Goal: Use online tool/utility

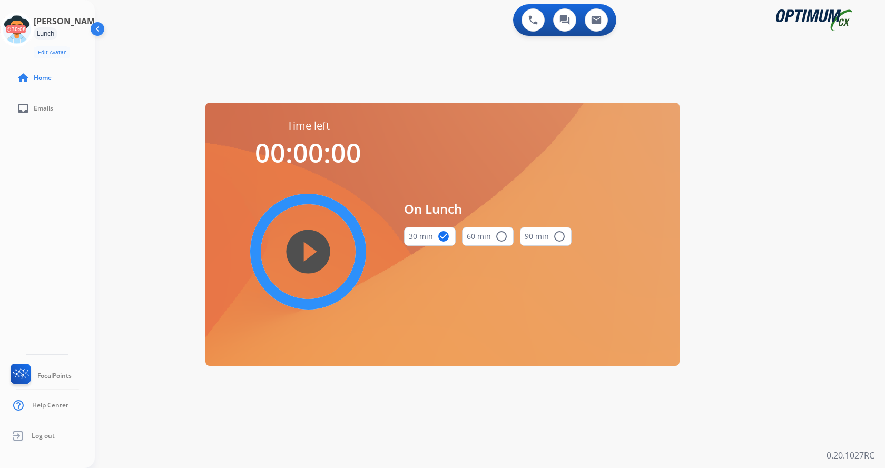
click at [53, 181] on div "[PERSON_NAME] Edit Avatar 30:08 Agent: [PERSON_NAME] Profile: Gen_Bilingual hom…" at bounding box center [47, 234] width 95 height 468
click at [32, 38] on icon at bounding box center [17, 30] width 34 height 34
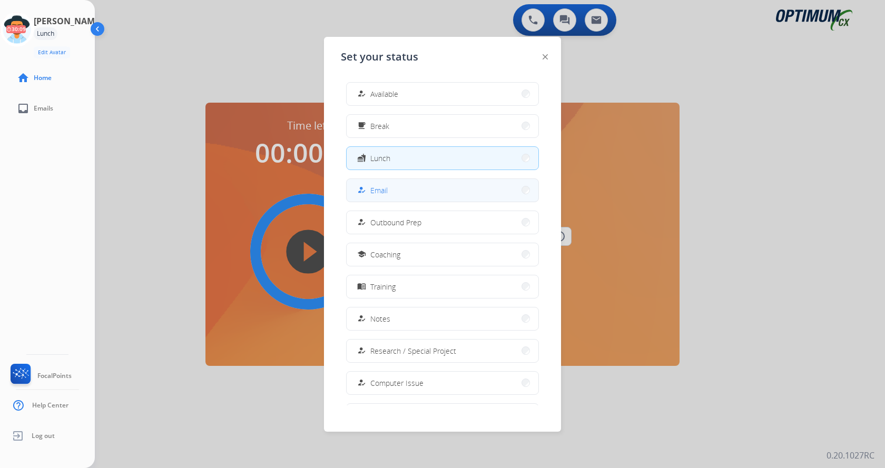
click at [407, 195] on button "how_to_reg Email" at bounding box center [442, 190] width 192 height 23
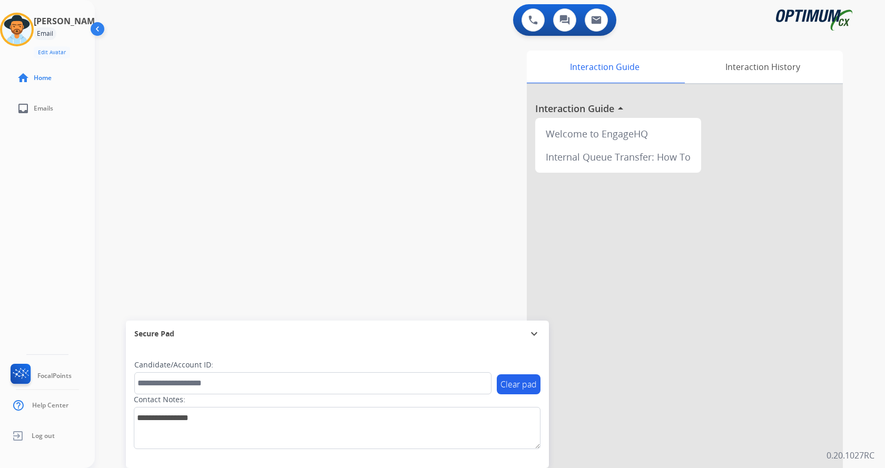
click at [68, 281] on div "[PERSON_NAME] Email Edit Avatar Agent: [PERSON_NAME] Profile: Gen_Bilingual hom…" at bounding box center [47, 234] width 95 height 468
click at [355, 134] on div "swap_horiz Break voice bridge close_fullscreen Connect 3-Way Call merge_type Se…" at bounding box center [477, 257] width 764 height 439
click at [373, 181] on div "swap_horiz Break voice bridge close_fullscreen Connect 3-Way Call merge_type Se…" at bounding box center [477, 257] width 764 height 439
click at [309, 244] on div "swap_horiz Break voice bridge close_fullscreen Connect 3-Way Call merge_type Se…" at bounding box center [477, 257] width 764 height 439
click at [58, 266] on div "[PERSON_NAME] Email Edit Avatar Agent: [PERSON_NAME] Profile: Gen_Bilingual hom…" at bounding box center [47, 234] width 95 height 468
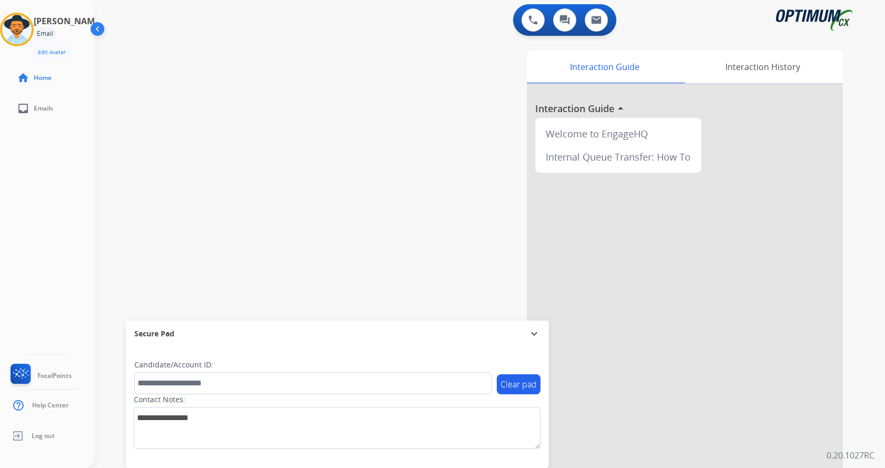
click at [245, 144] on div "swap_horiz Break voice bridge close_fullscreen Connect 3-Way Call merge_type Se…" at bounding box center [477, 257] width 764 height 439
drag, startPoint x: 296, startPoint y: 256, endPoint x: 282, endPoint y: 18, distance: 237.9
click at [296, 255] on div "swap_horiz Break voice bridge close_fullscreen Connect 3-Way Call merge_type Se…" at bounding box center [477, 257] width 764 height 439
